Goal: Contribute content: Contribute content

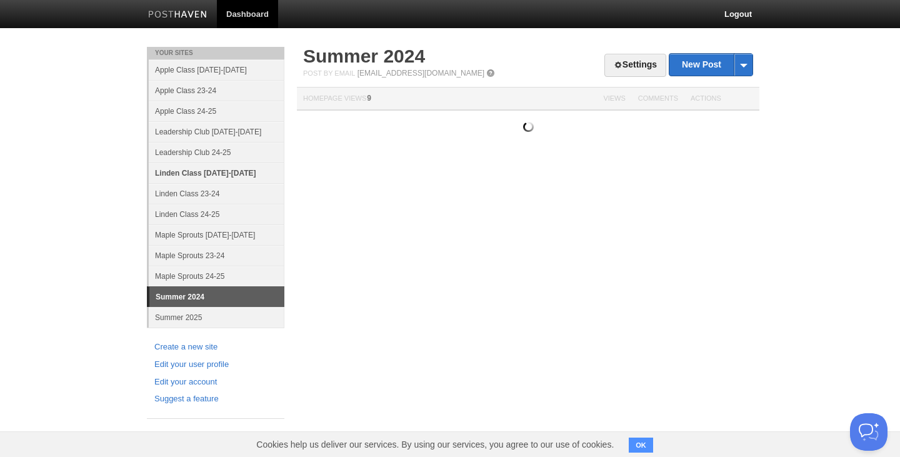
click at [204, 172] on link "Linden Class [DATE]-[DATE]" at bounding box center [217, 172] width 136 height 21
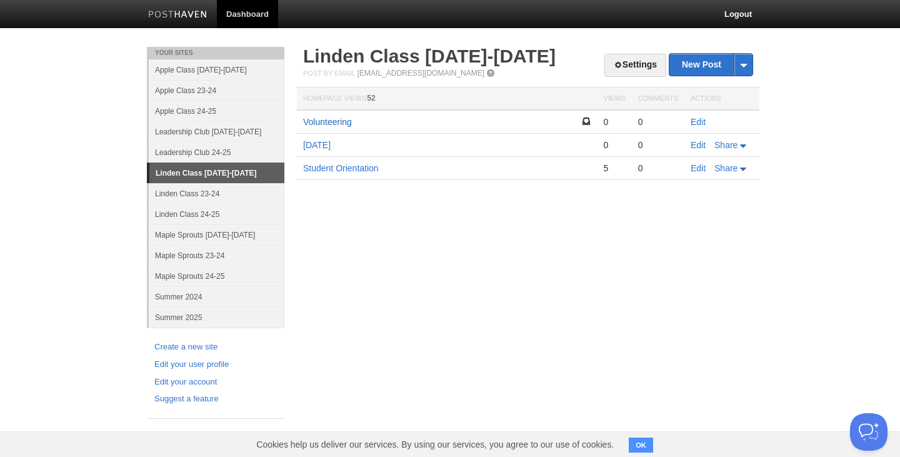
click at [334, 121] on link "Volunteering" at bounding box center [327, 122] width 49 height 10
click at [695, 120] on link "Edit" at bounding box center [697, 122] width 15 height 10
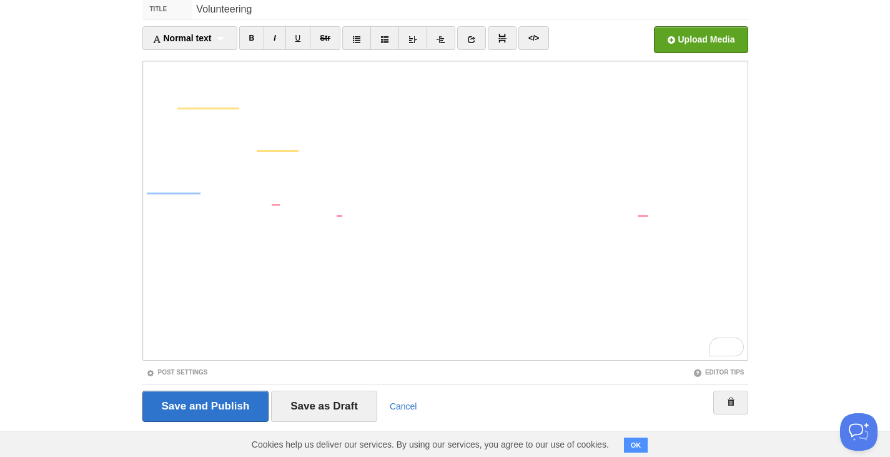
scroll to position [72, 0]
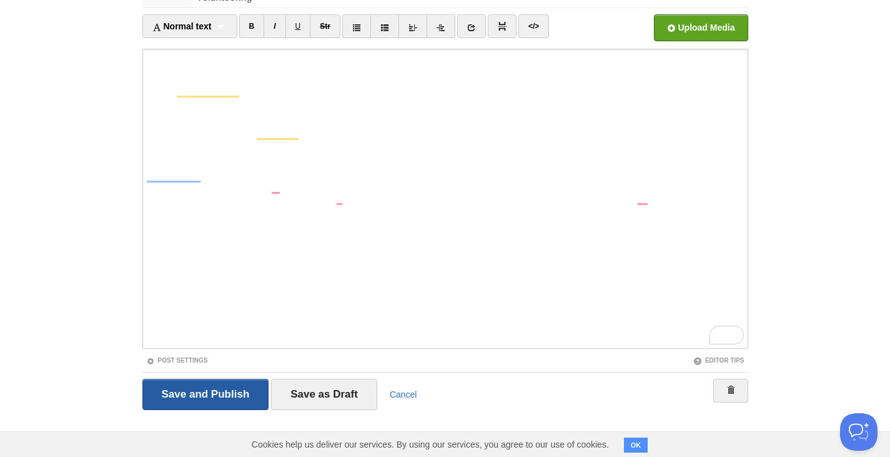
click at [205, 396] on input "Save and Publish" at bounding box center [205, 394] width 127 height 31
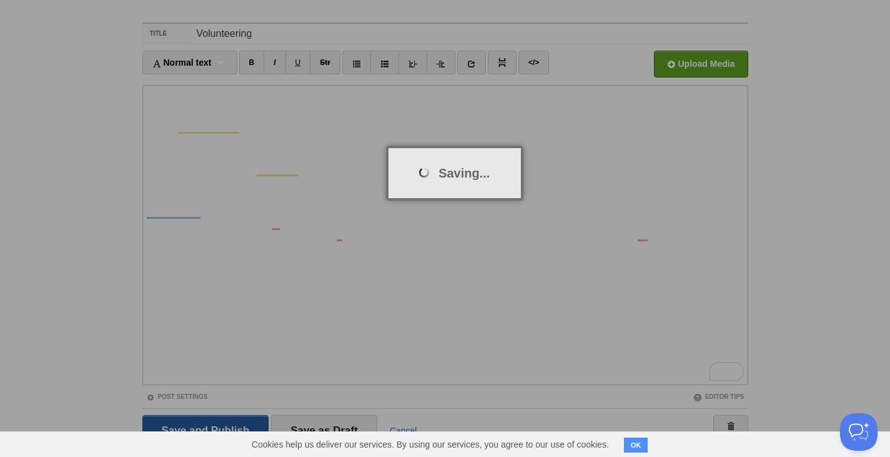
scroll to position [0, 0]
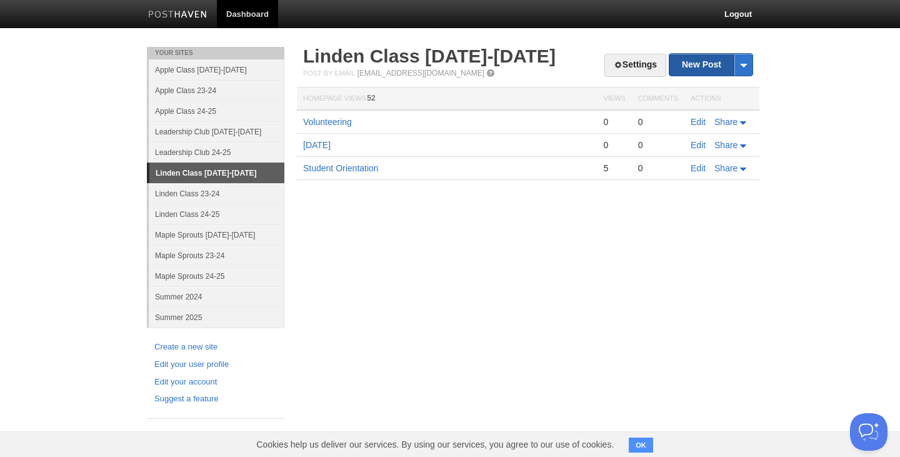
click at [715, 67] on link "New Post" at bounding box center [710, 65] width 83 height 22
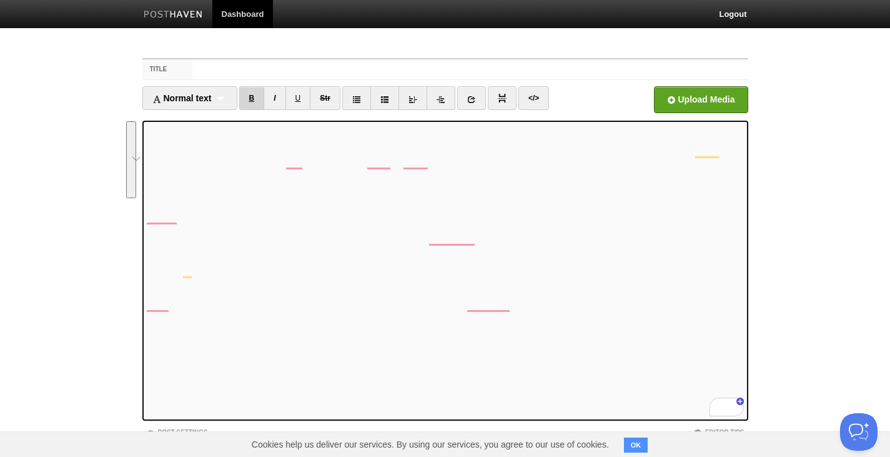
click at [251, 98] on link "B" at bounding box center [252, 98] width 26 height 24
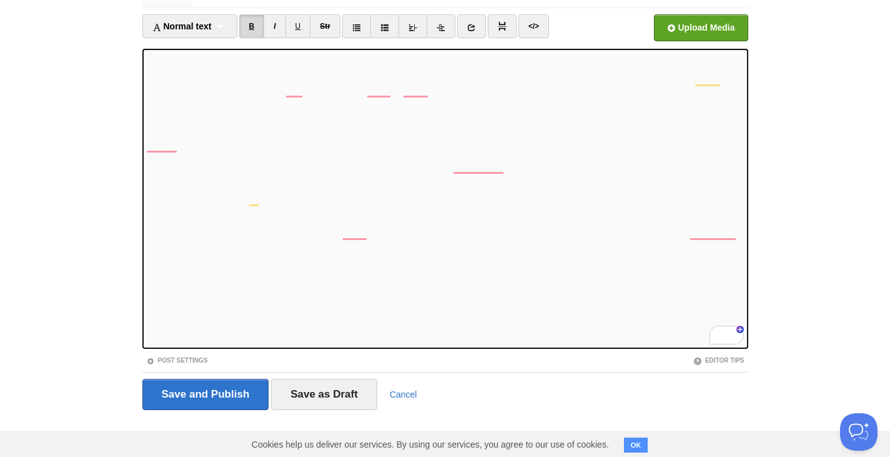
click at [259, 22] on link "B" at bounding box center [252, 26] width 26 height 24
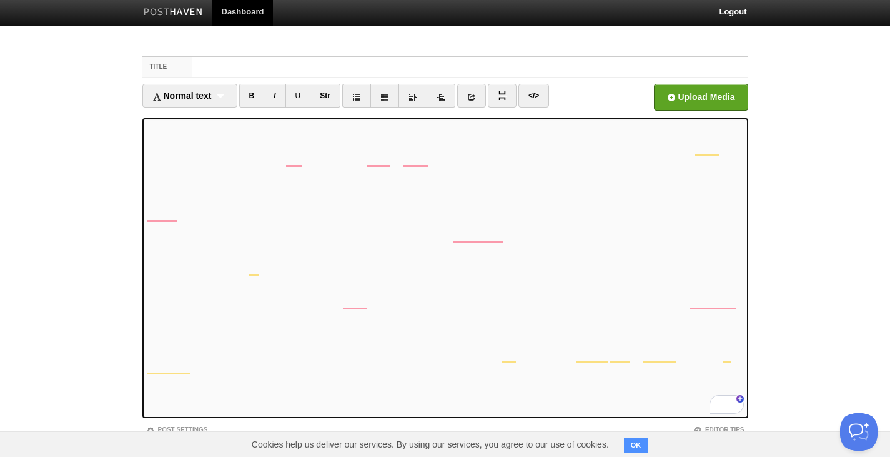
scroll to position [0, 0]
